Goal: Task Accomplishment & Management: Complete application form

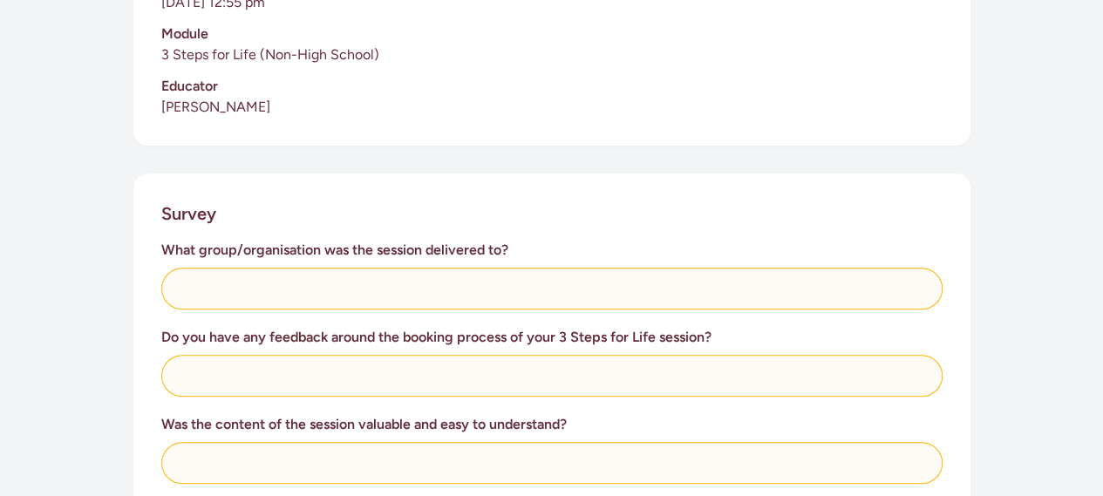
scroll to position [539, 0]
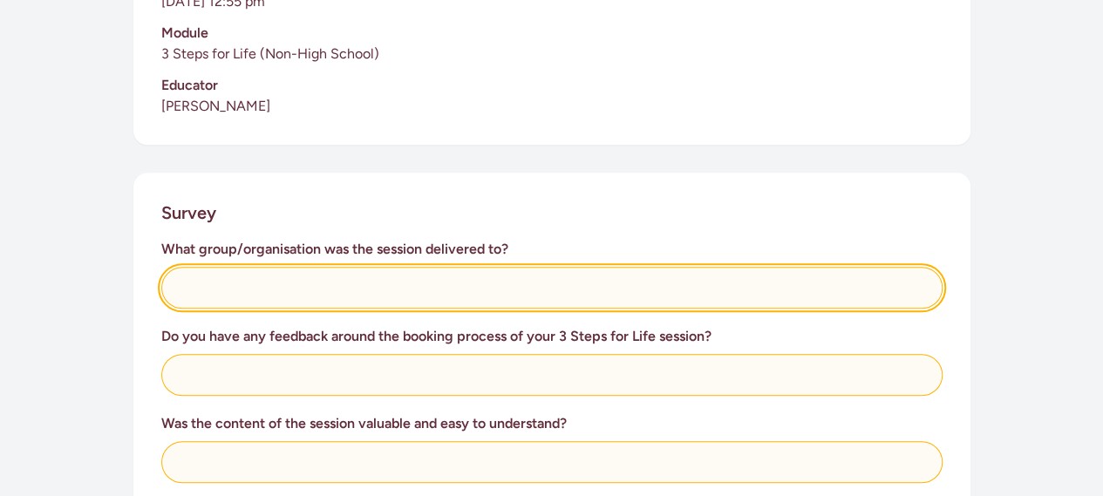
click at [435, 292] on input "text" at bounding box center [552, 288] width 782 height 42
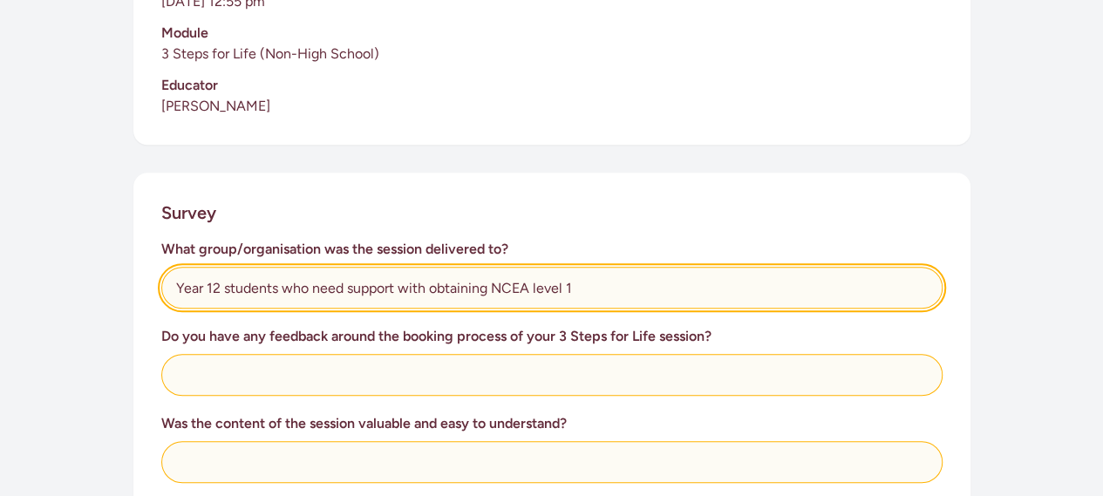
type input "Year 12 students who need support with obtaining NCEA level 1"
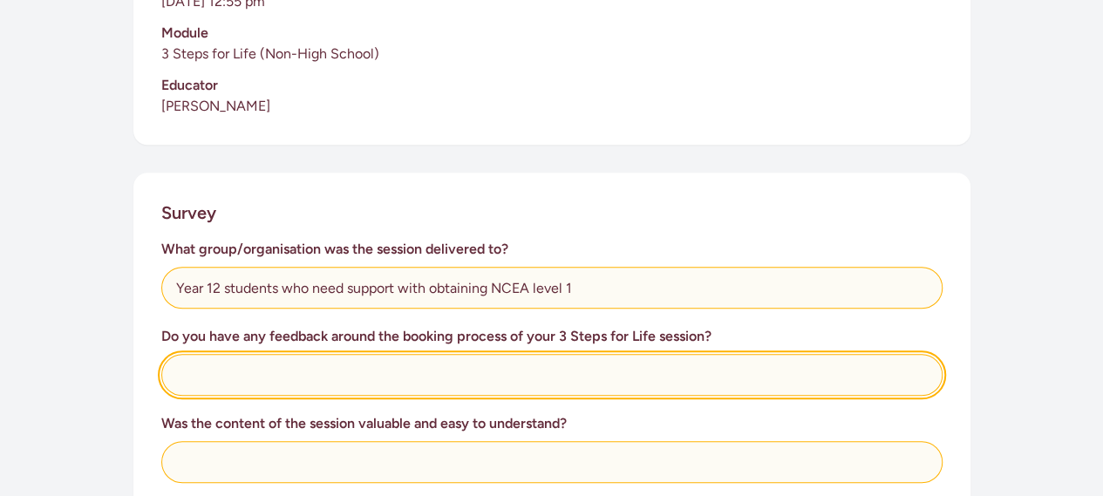
click at [360, 372] on input "text" at bounding box center [552, 375] width 782 height 42
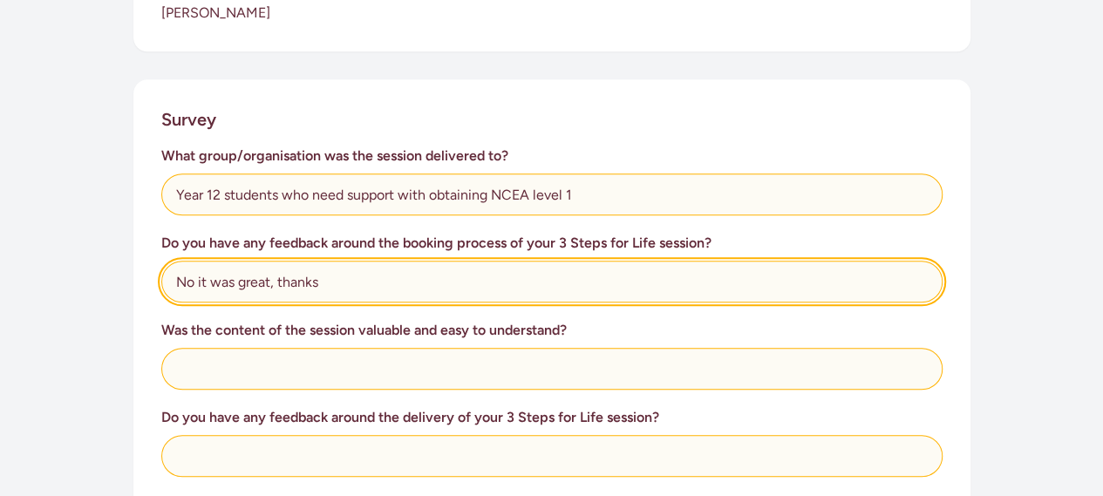
scroll to position [633, 0]
type input "No it was great, thanks"
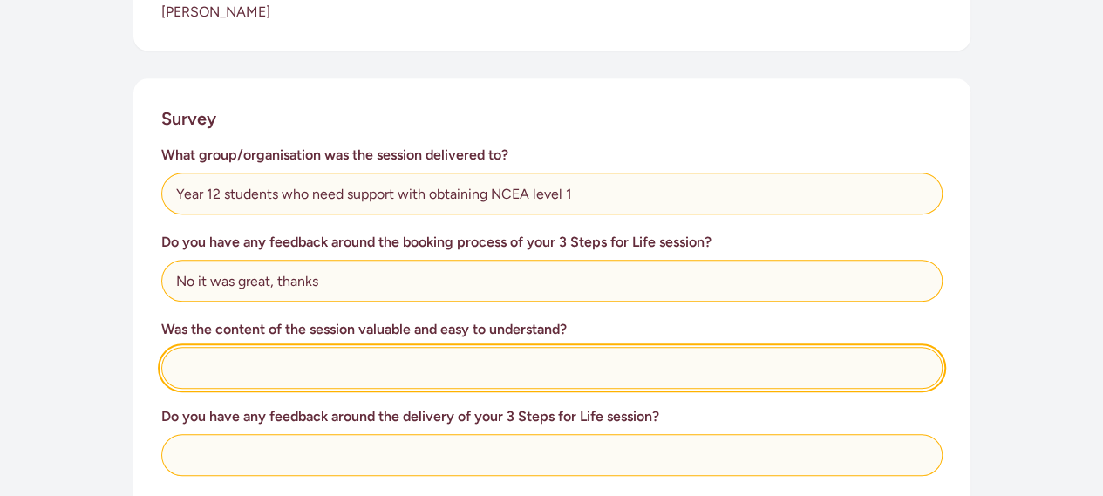
click at [356, 382] on input "text" at bounding box center [552, 368] width 782 height 42
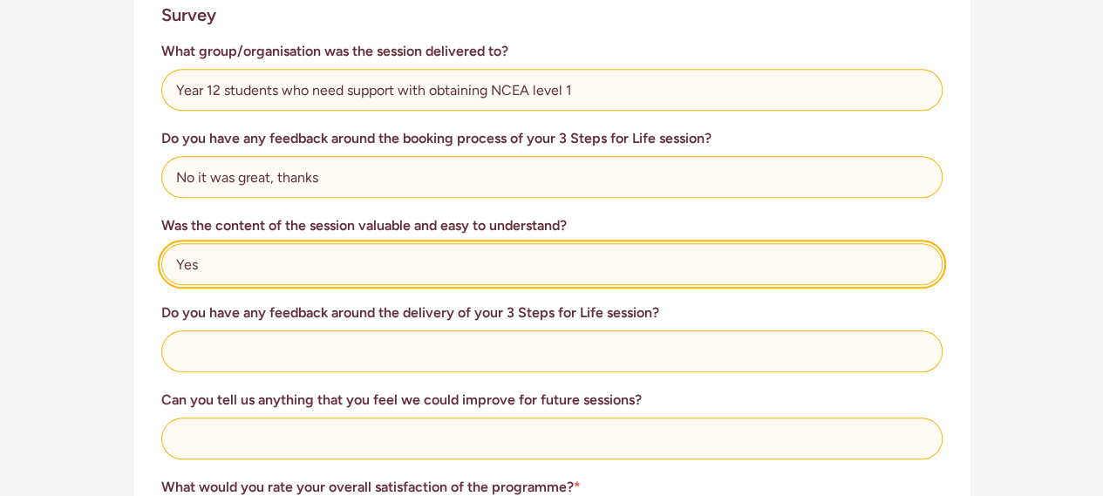
scroll to position [738, 0]
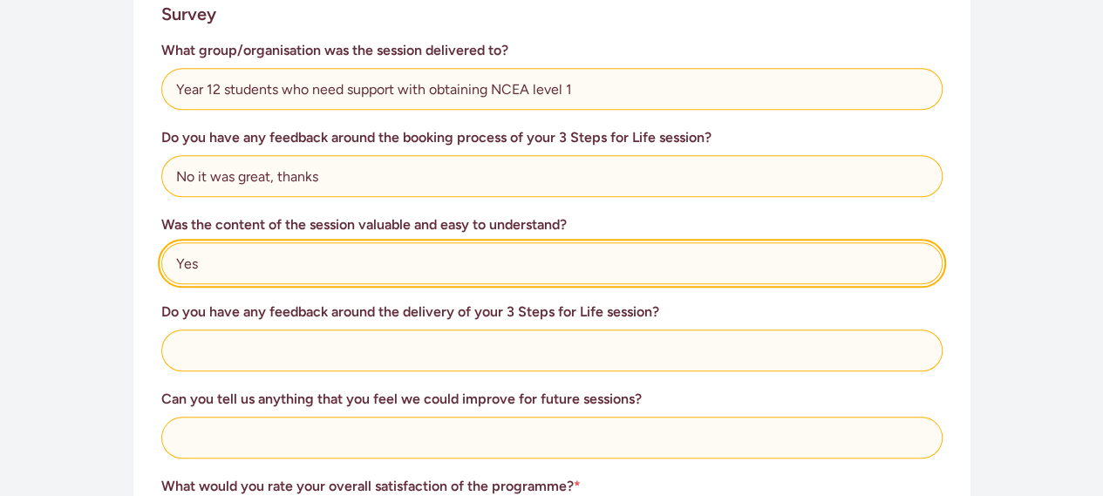
type input "Yes"
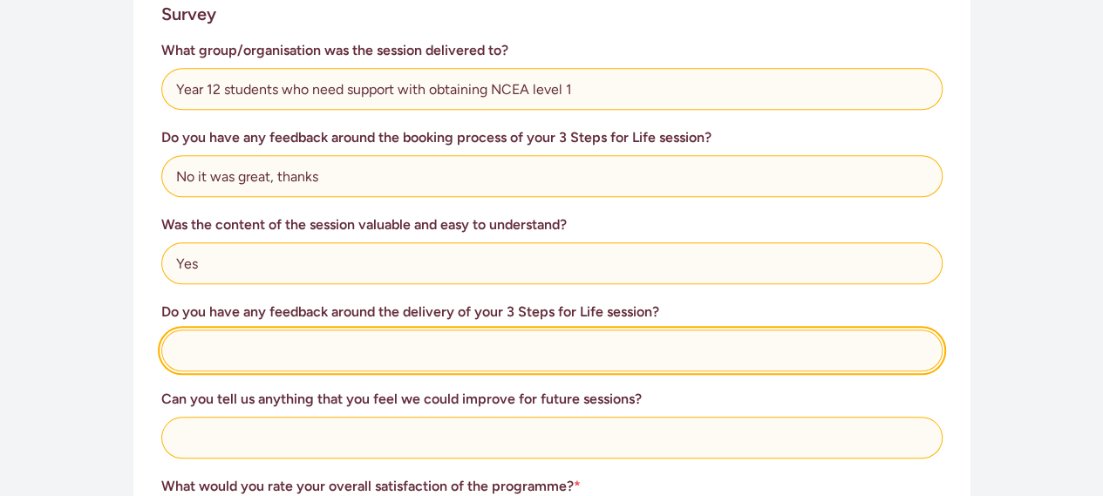
click at [332, 365] on input "text" at bounding box center [552, 351] width 782 height 42
type input "T"
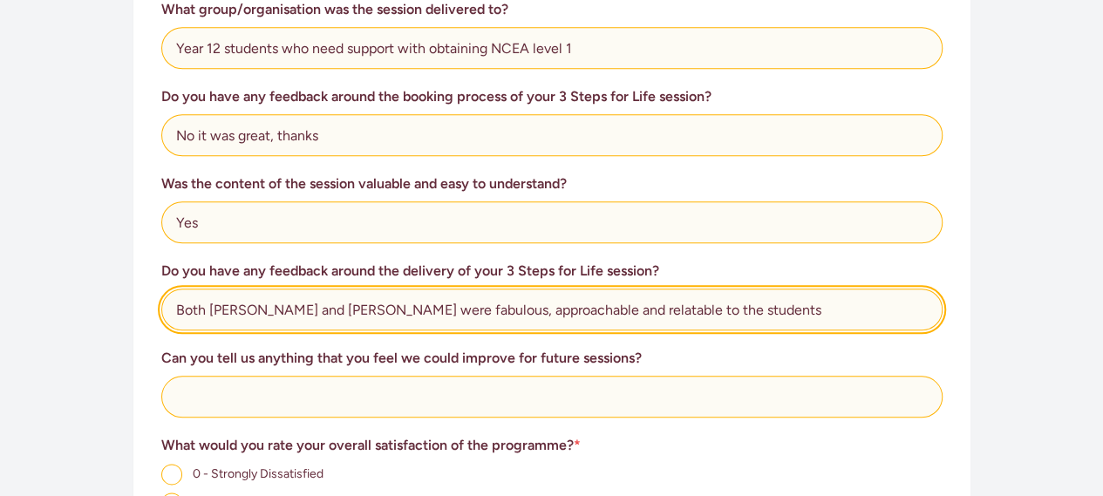
scroll to position [780, 0]
type input "Both [PERSON_NAME] and [PERSON_NAME] were fabulous, approachable and relatable …"
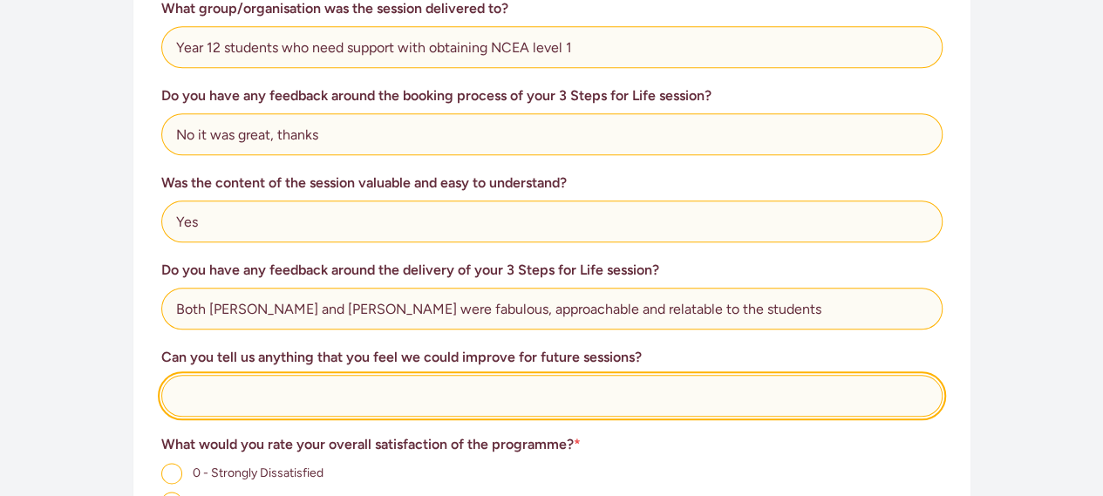
click at [301, 415] on input "text" at bounding box center [552, 396] width 782 height 42
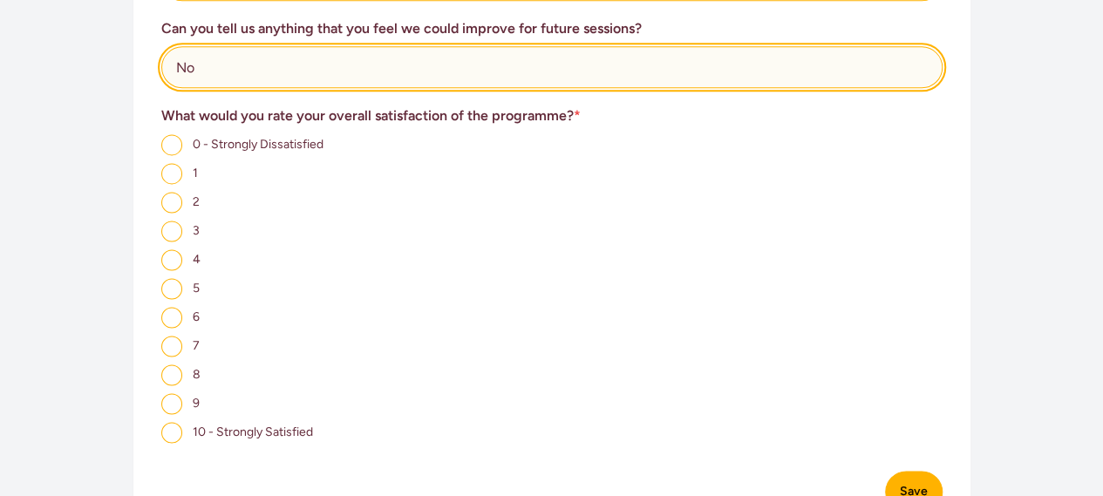
scroll to position [1109, 0]
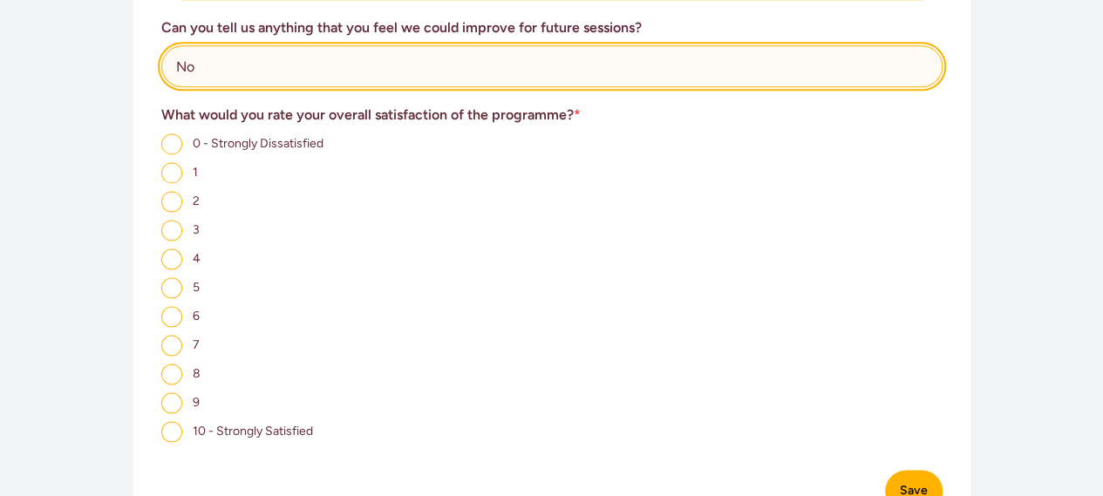
type input "No"
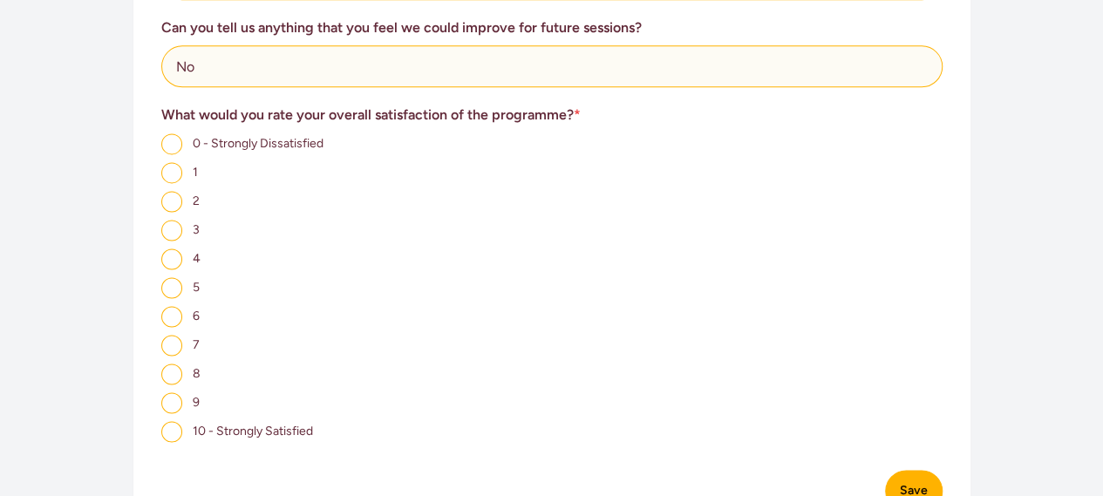
click at [172, 373] on input "8" at bounding box center [171, 374] width 21 height 21
radio input "true"
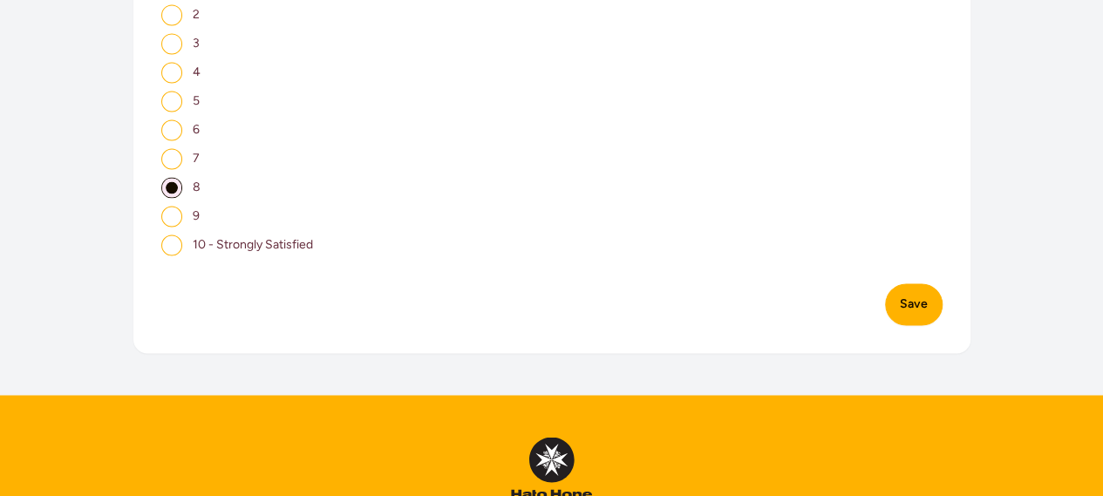
scroll to position [1298, 0]
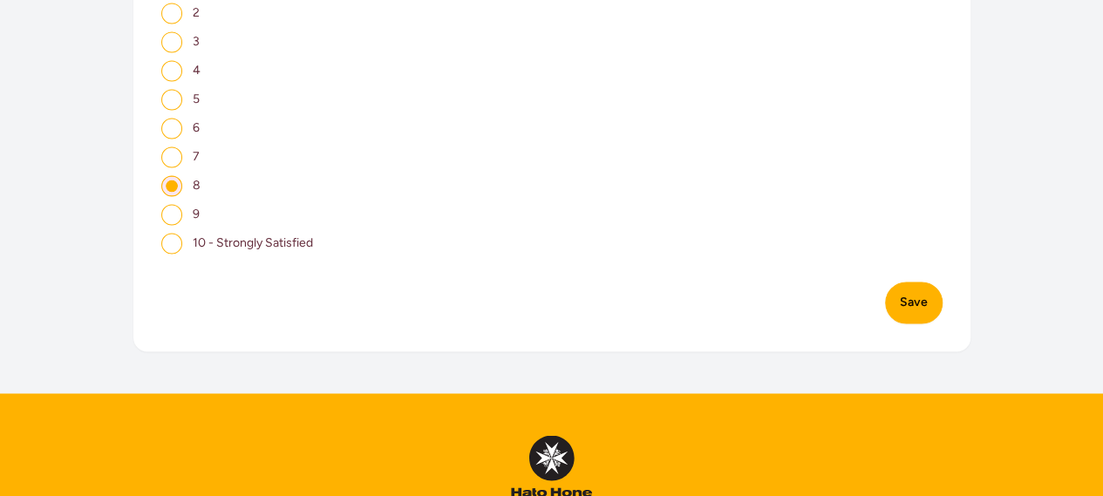
click at [925, 306] on button "Save" at bounding box center [914, 303] width 58 height 42
